Goal: Transaction & Acquisition: Purchase product/service

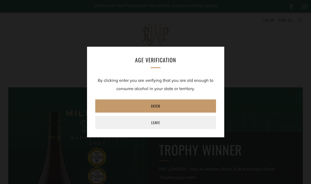
click at [200, 107] on link "Enter" at bounding box center [155, 105] width 121 height 13
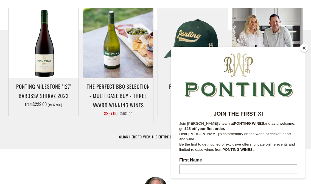
scroll to position [284, 0]
click at [306, 52] on button "Close" at bounding box center [304, 48] width 8 height 8
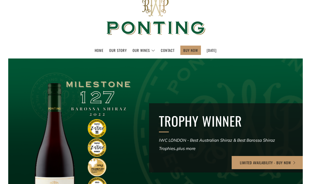
scroll to position [0, 0]
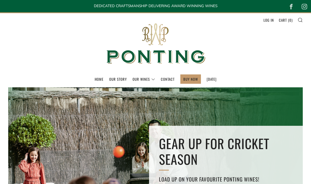
click at [0, 0] on link "The Collection" at bounding box center [0, 0] width 0 height 0
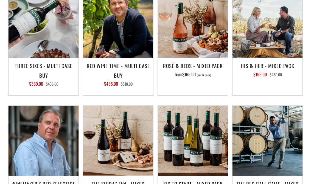
scroll to position [668, 0]
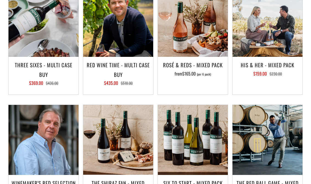
click at [278, 64] on h3 "His & Her - Mixed Pack" at bounding box center [267, 64] width 64 height 9
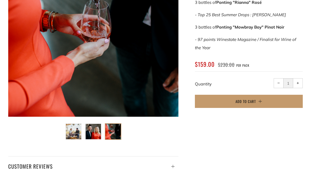
scroll to position [149, 0]
click at [252, 99] on span "Add to Cart" at bounding box center [245, 100] width 20 height 5
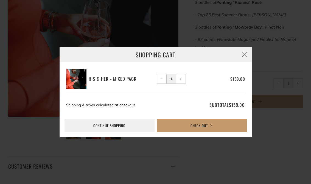
click at [244, 54] on icon "button" at bounding box center [244, 54] width 7 height 7
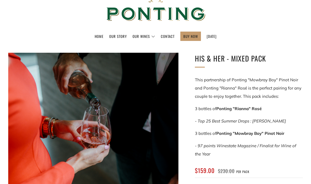
scroll to position [0, 0]
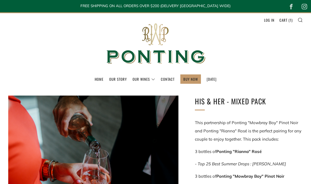
click at [213, 79] on link "[DATE]" at bounding box center [211, 79] width 10 height 9
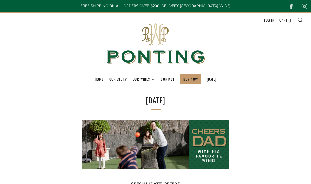
select select "best-selling"
